Goal: Contribute content: Add original content to the website for others to see

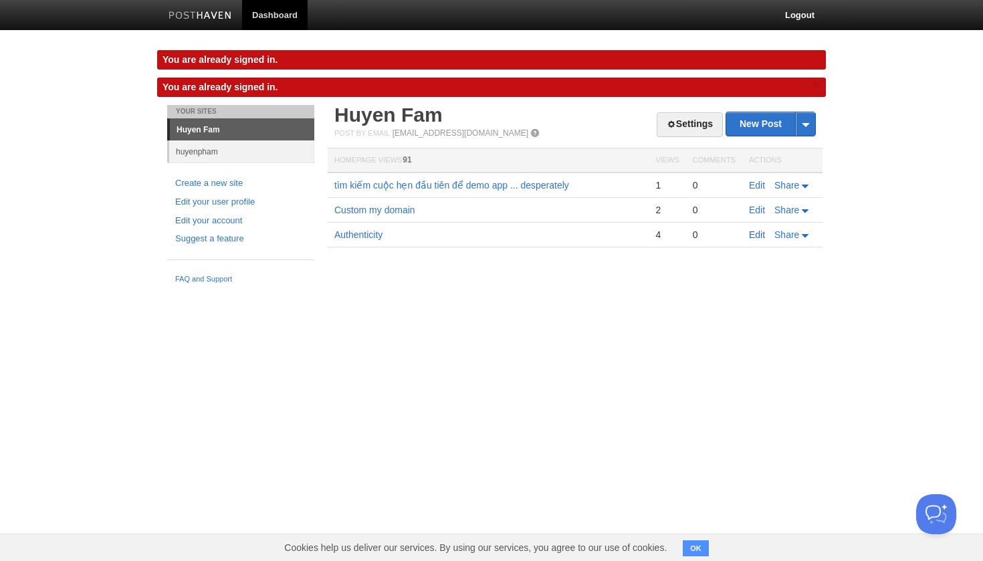
click at [763, 238] on link "Edit" at bounding box center [757, 234] width 16 height 11
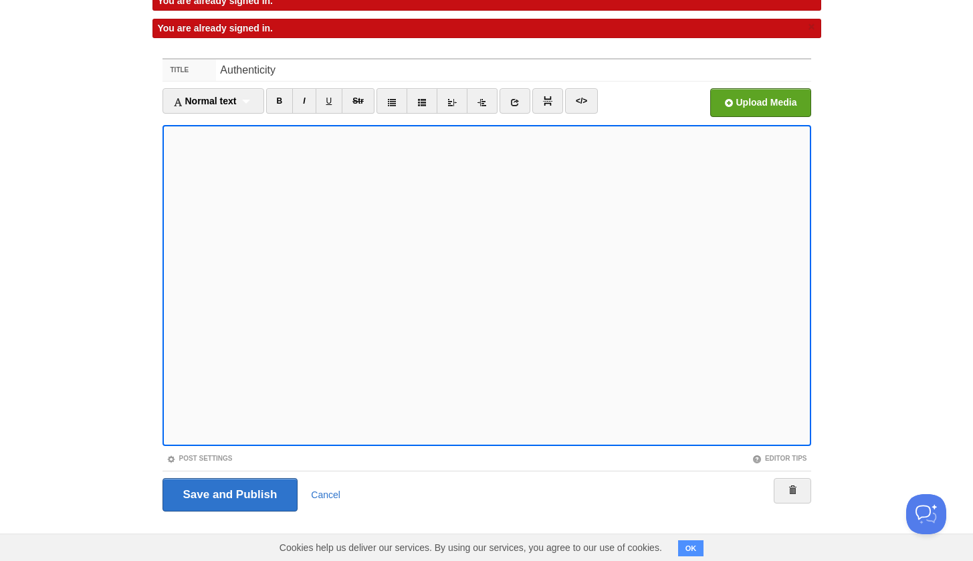
scroll to position [31, 0]
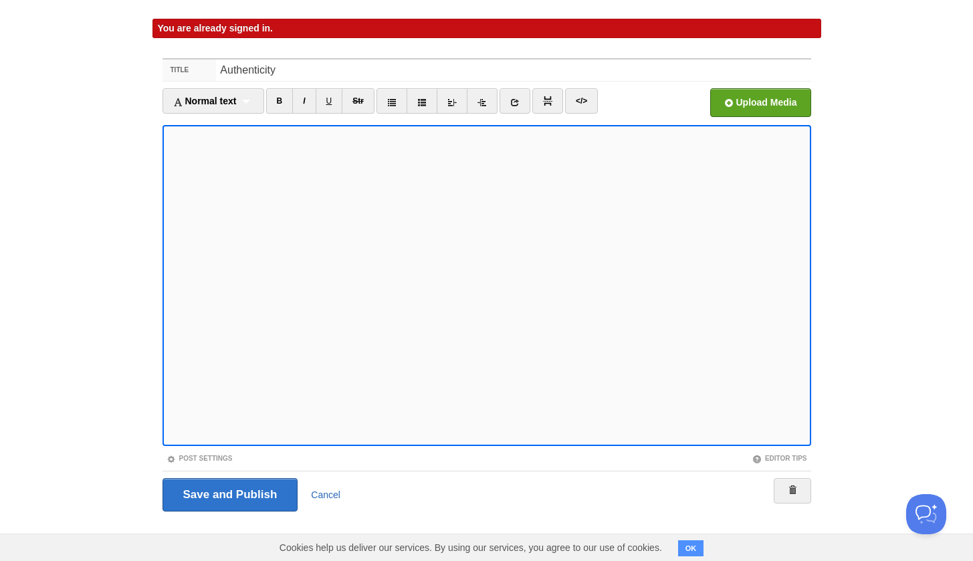
click at [324, 499] on link "Cancel" at bounding box center [325, 495] width 29 height 11
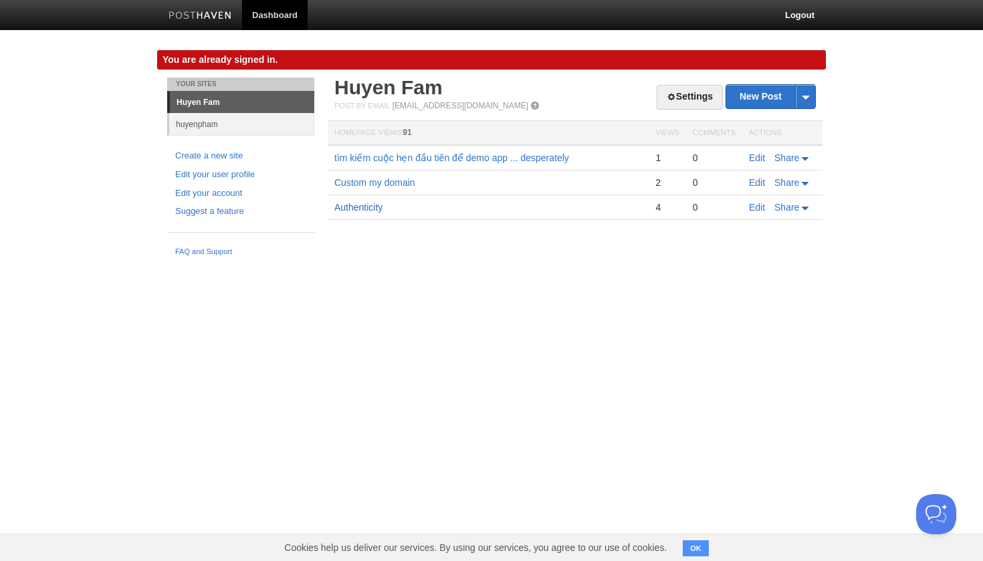
click at [376, 203] on link "Authenticity" at bounding box center [359, 207] width 48 height 11
click at [386, 185] on link "Custom my domain" at bounding box center [375, 182] width 81 height 11
click at [457, 158] on link "tìm kiếm cuộc hẹn đầu tiên để demo app ... desperately" at bounding box center [452, 158] width 235 height 11
click at [761, 157] on link "Edit" at bounding box center [757, 158] width 16 height 11
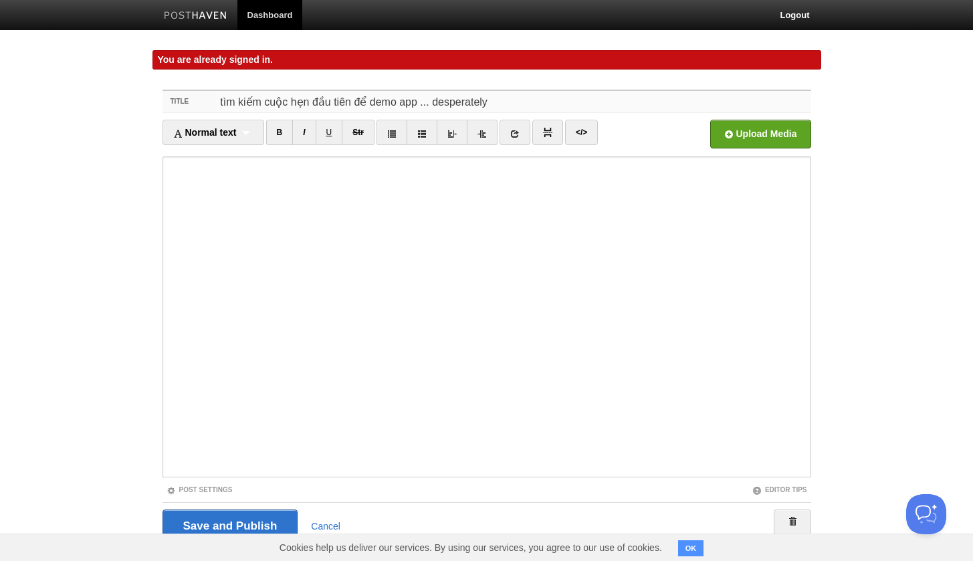
drag, startPoint x: 492, startPoint y: 102, endPoint x: 252, endPoint y: 88, distance: 240.6
click at [252, 88] on div "Title tìm kiếm cuộc hẹn đầu tiên để demo app ... desperately Normal text Normal…" at bounding box center [487, 336] width 669 height 516
click at [250, 98] on input "Title" at bounding box center [513, 101] width 595 height 21
type input "N"
type input "T"
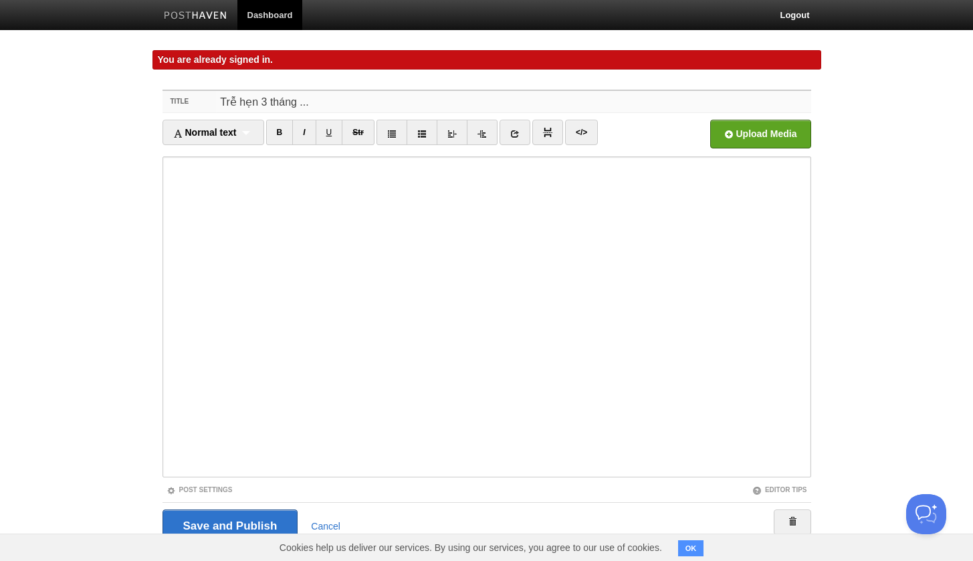
drag, startPoint x: 254, startPoint y: 103, endPoint x: 191, endPoint y: 87, distance: 64.3
click at [191, 87] on div "Title Trễ hẹn 3 tháng ... Normal text Normal text Heading 1 Heading 2 Heading 3…" at bounding box center [487, 336] width 669 height 516
type input "Ngủ đông 3 tháng ..."
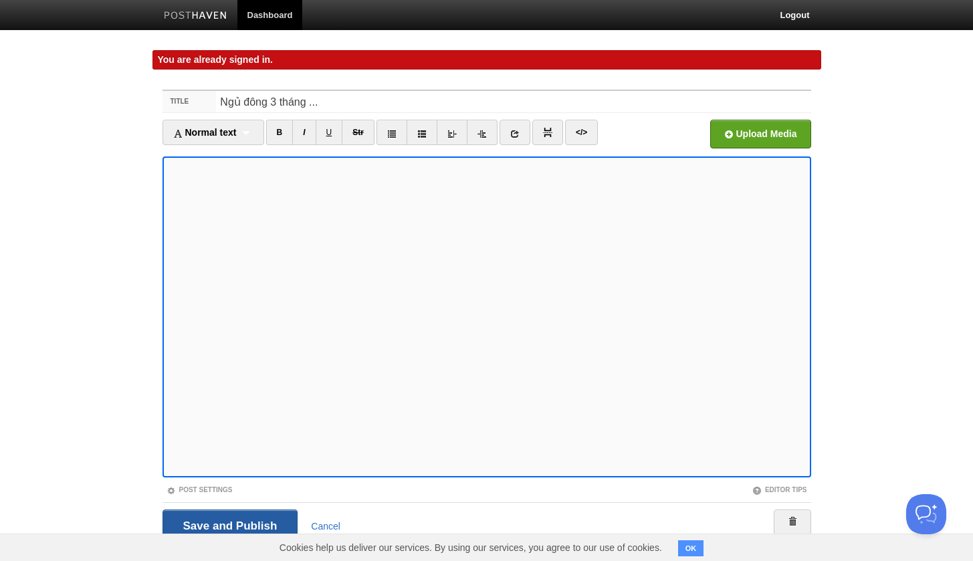
click at [241, 524] on input "Save and Publish" at bounding box center [231, 526] width 136 height 33
